Goal: Task Accomplishment & Management: Use online tool/utility

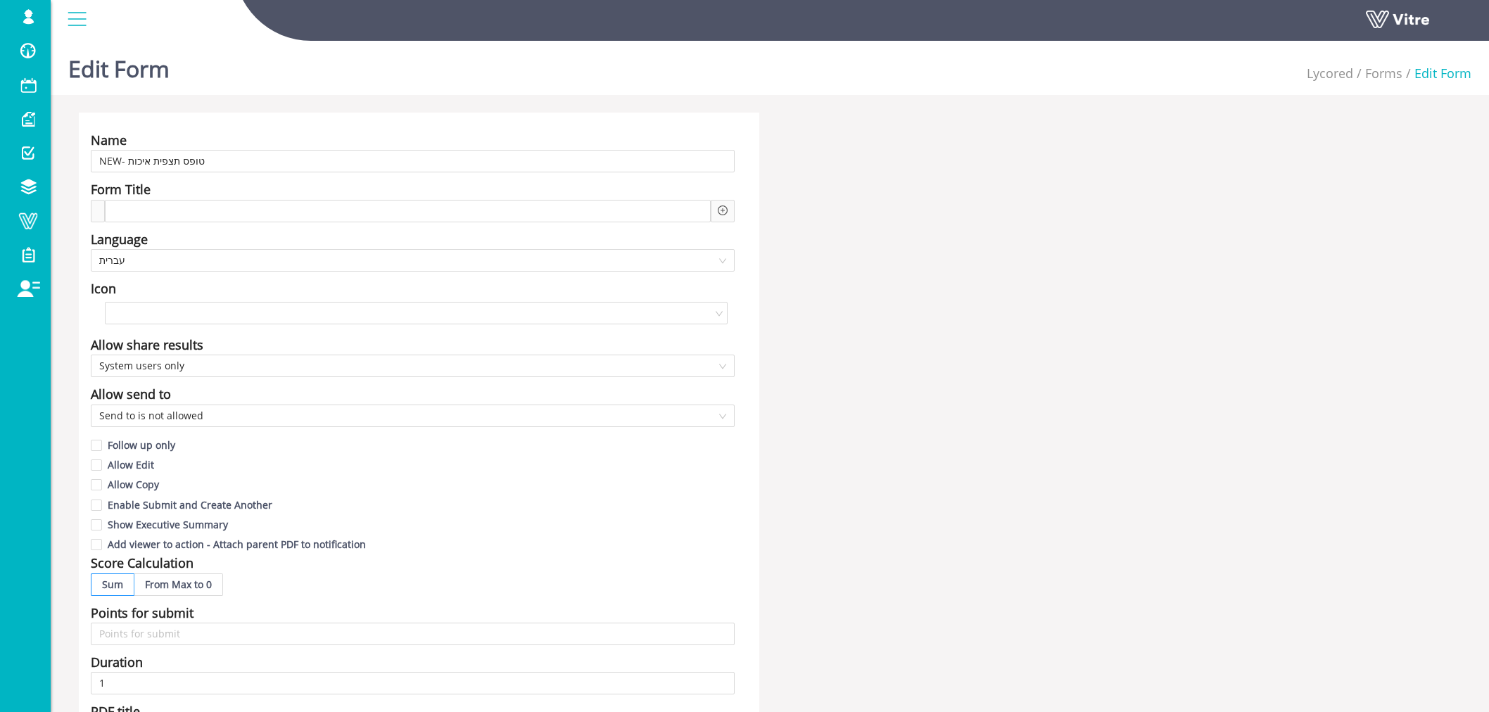
scroll to position [782, 0]
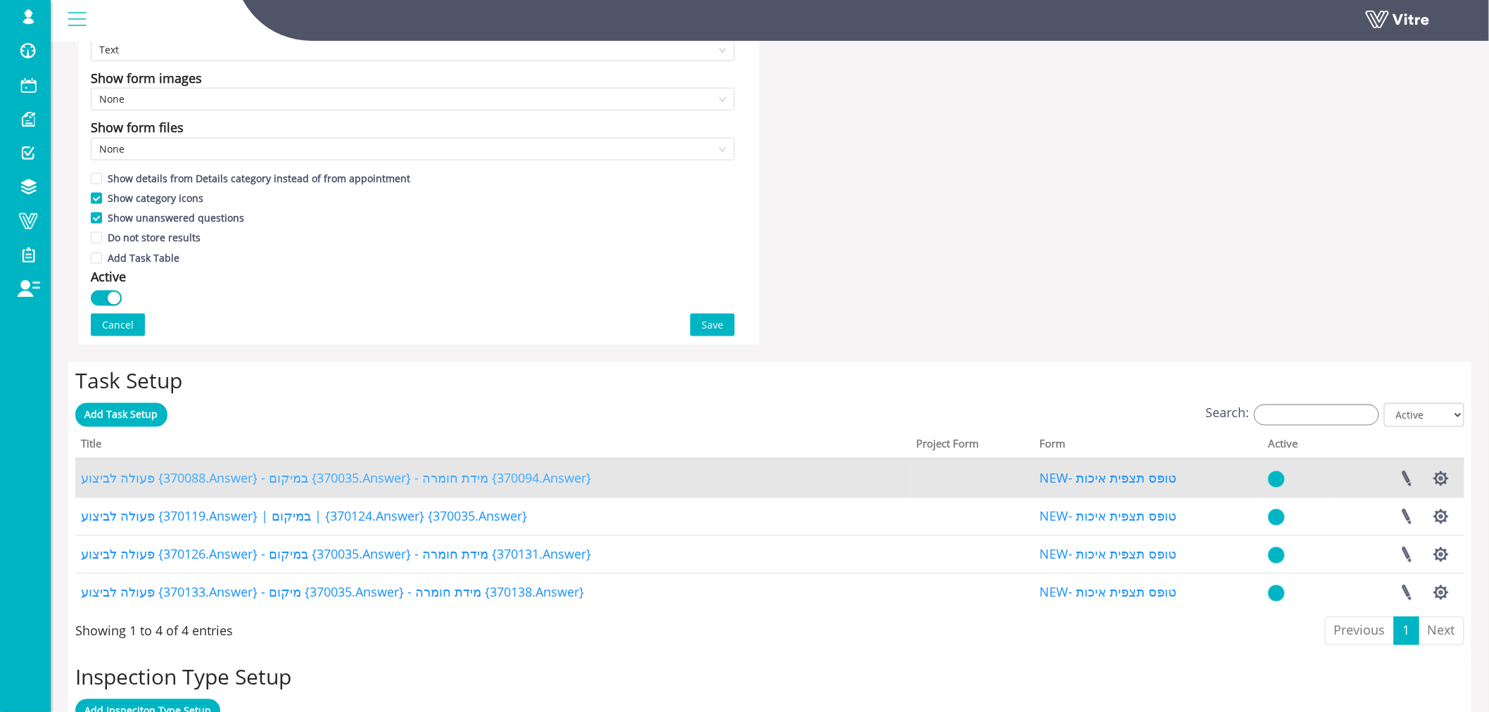
click at [265, 475] on link "פעולה לביצוע {370088.Answer} - במיקום {370035.Answer} - מידת חומרה {370094.Answ…" at bounding box center [336, 478] width 510 height 17
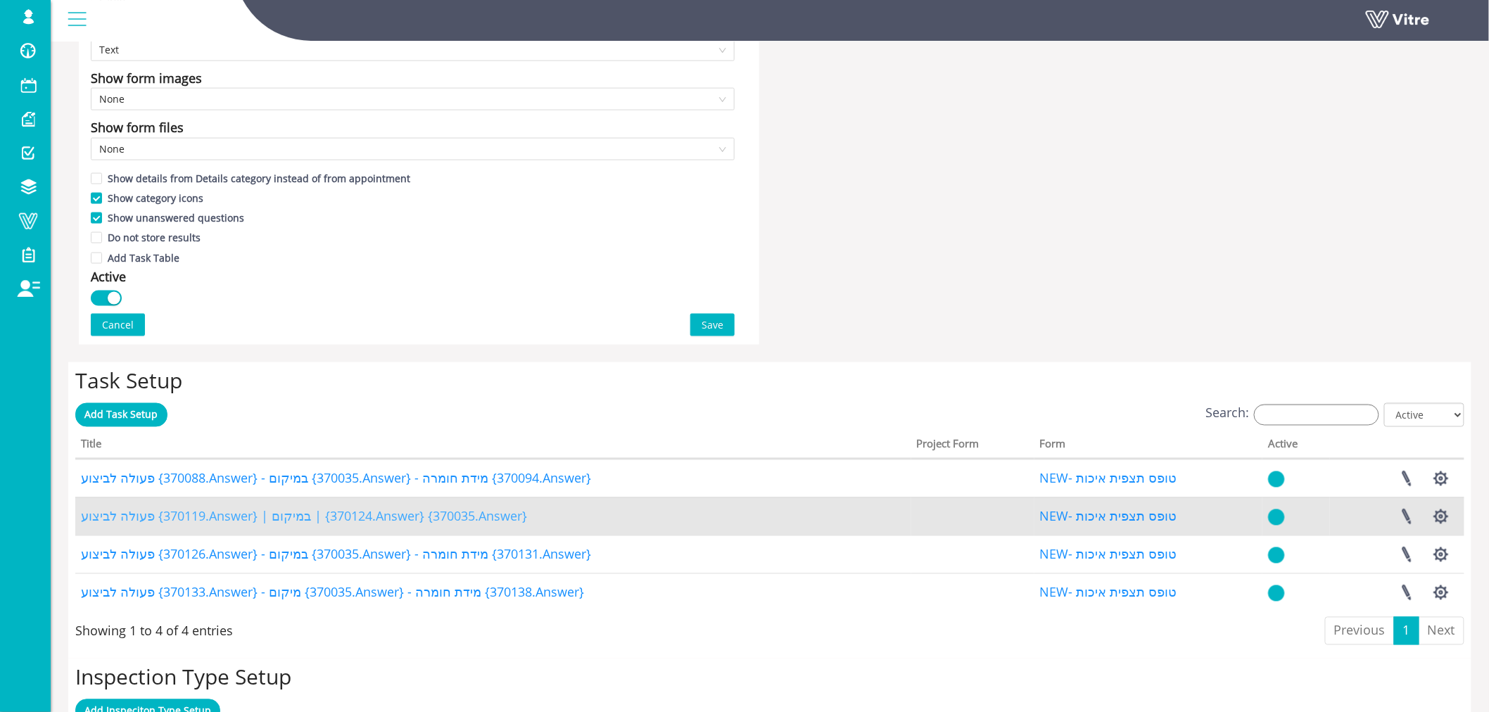
click at [268, 515] on link "פעולה לביצוע {370119.Answer} | במיקום | {370124.Answer} {370035.Answer}" at bounding box center [304, 516] width 446 height 17
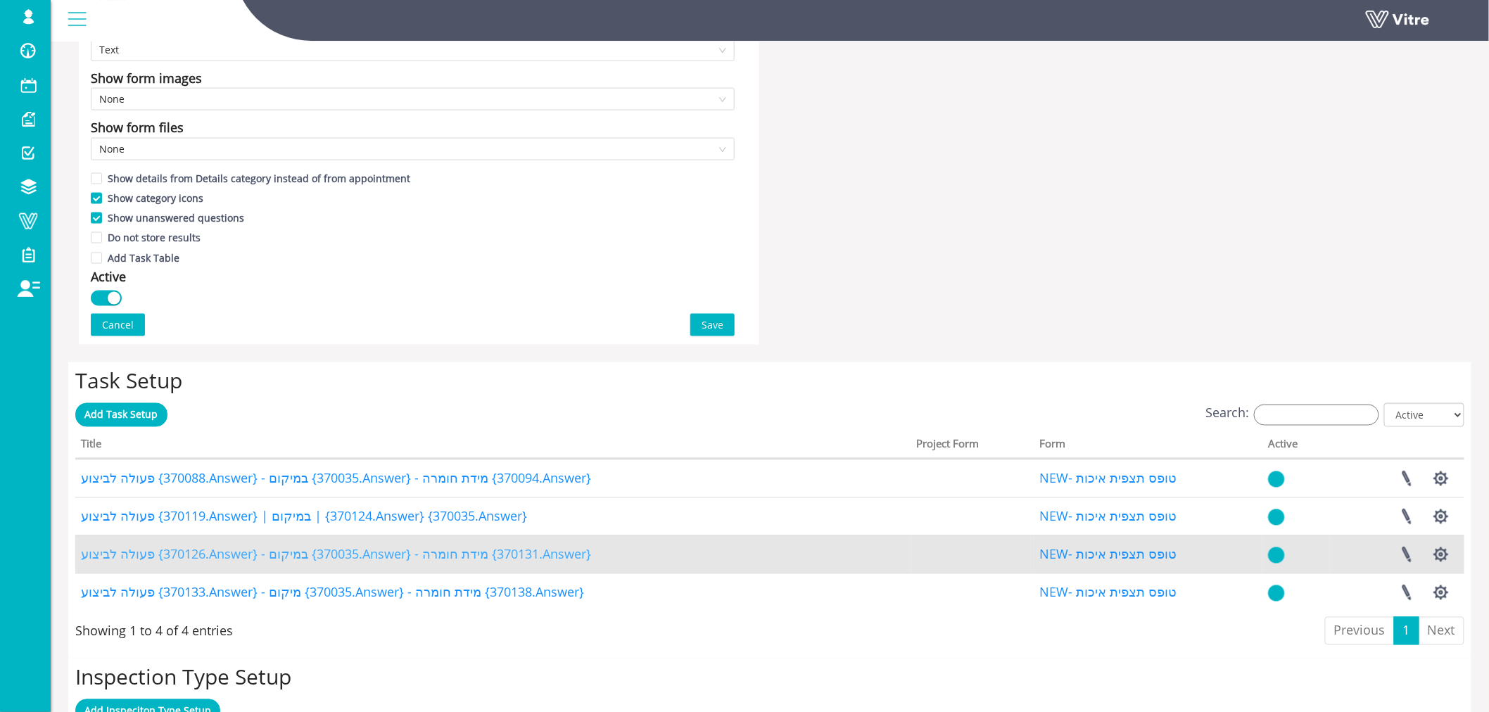
click at [253, 546] on link "פעולה לביצוע {370126.Answer} - במיקום {370035.Answer} - מידת חומרה {370131.Answ…" at bounding box center [336, 554] width 510 height 17
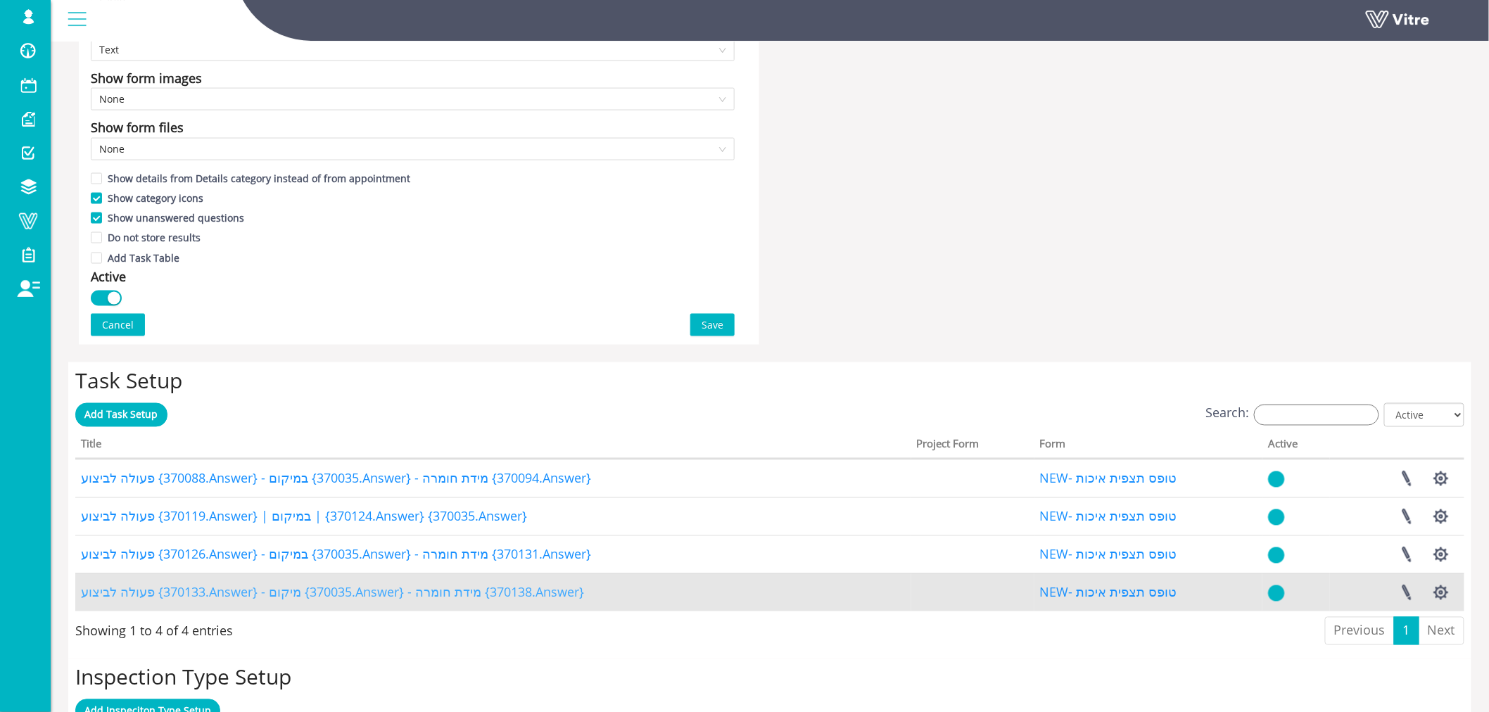
click at [261, 592] on link "פעולה לביצוע {370133.Answer} - מיקום {370035.Answer} - מידת חומרה {370138.Answe…" at bounding box center [332, 592] width 503 height 17
